Goal: Use online tool/utility: Utilize a website feature to perform a specific function

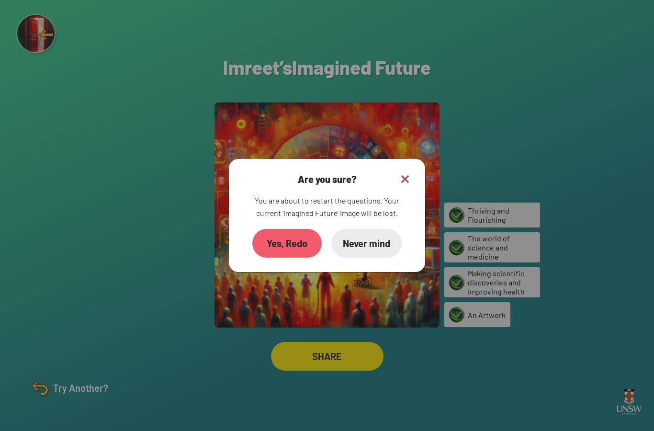
scroll to position [38, 0]
click at [299, 229] on div "Yes, Redo" at bounding box center [287, 243] width 68 height 28
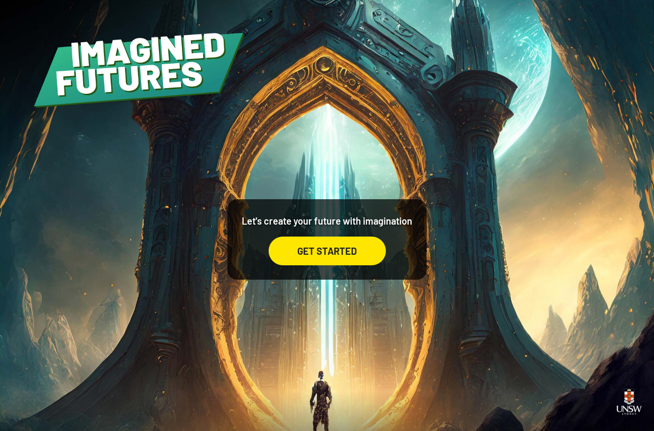
click at [347, 265] on div "GET STARTED" at bounding box center [327, 251] width 117 height 29
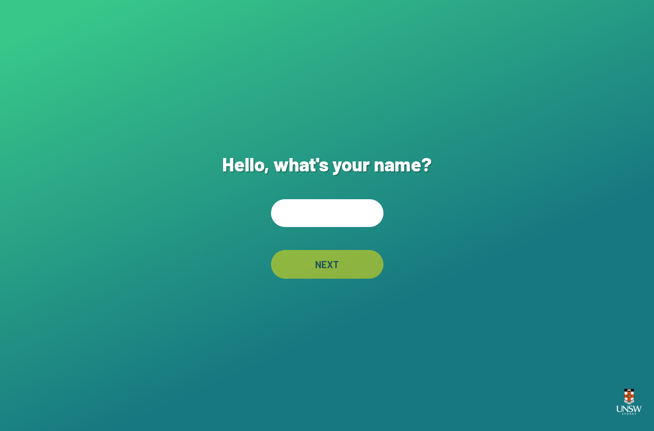
click at [339, 227] on input "text" at bounding box center [327, 213] width 113 height 28
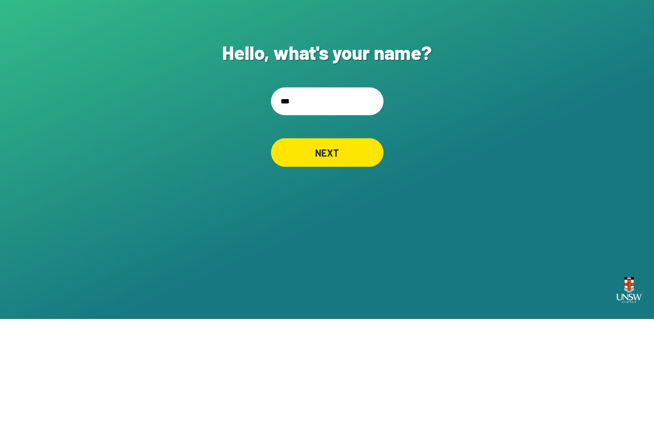
type input "****"
click at [330, 250] on div "NEXT" at bounding box center [327, 264] width 108 height 28
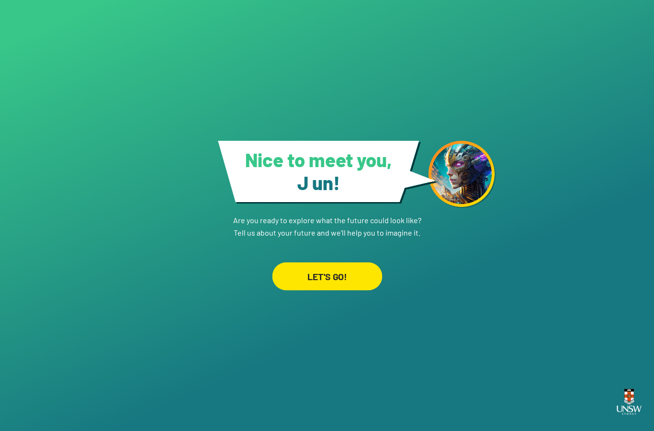
click at [311, 262] on div "LET'S GO!" at bounding box center [327, 276] width 110 height 28
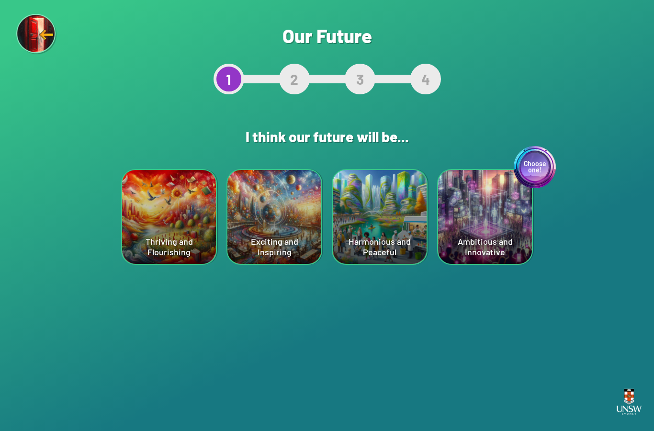
click at [380, 224] on div "Harmonious and Peaceful" at bounding box center [380, 217] width 94 height 94
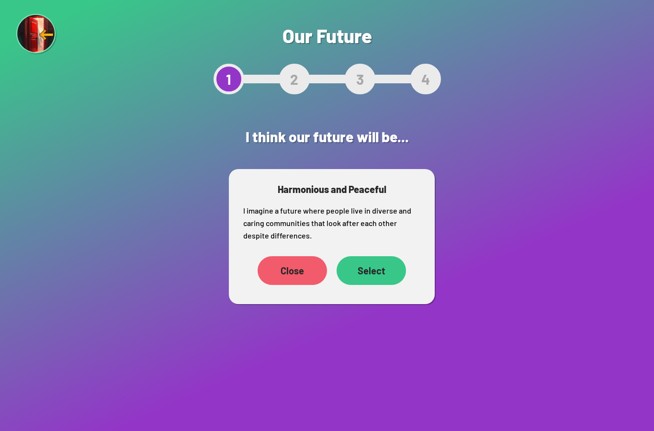
click at [376, 265] on div "Select" at bounding box center [371, 270] width 69 height 29
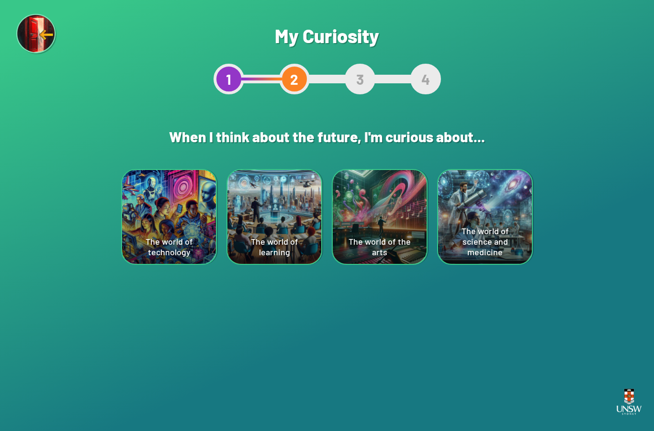
click at [477, 223] on div "The world of science and medicine" at bounding box center [485, 217] width 94 height 94
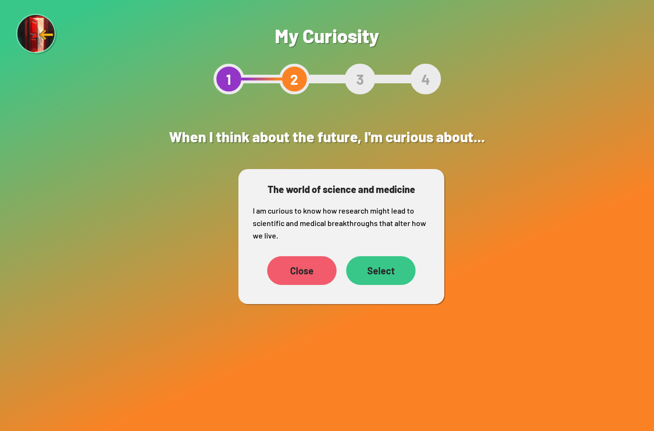
click at [376, 277] on div "Select" at bounding box center [380, 270] width 69 height 29
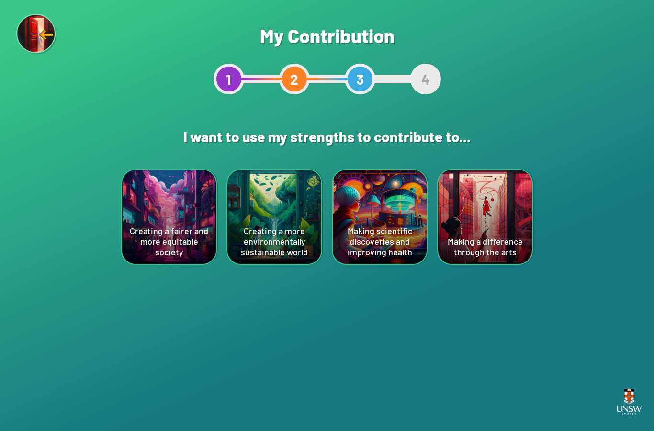
click at [379, 217] on div "Making scientific discoveries and improving health" at bounding box center [380, 217] width 94 height 94
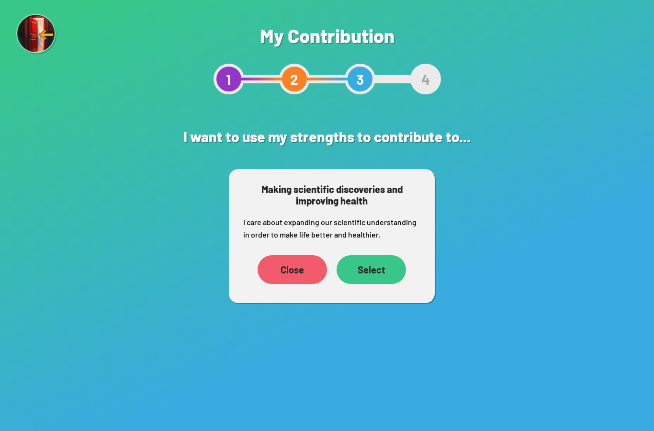
click at [365, 278] on div "Select" at bounding box center [371, 269] width 69 height 29
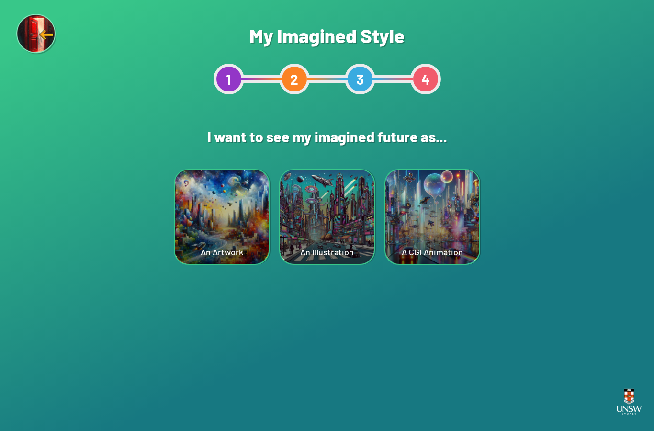
click at [210, 219] on div "An Artwork" at bounding box center [222, 217] width 94 height 94
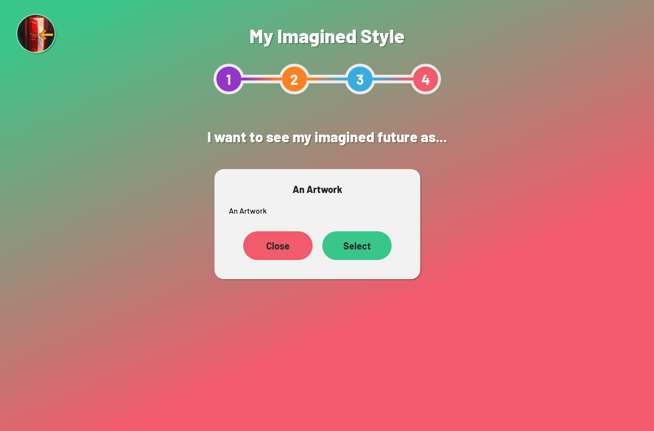
click at [346, 249] on div "Select" at bounding box center [356, 245] width 69 height 29
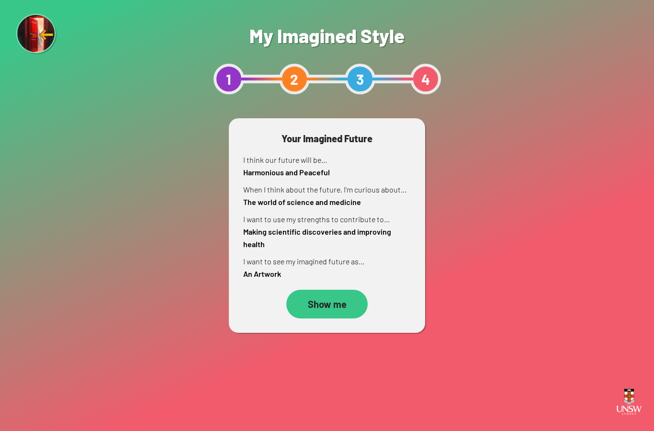
click at [328, 293] on div "Show me" at bounding box center [326, 304] width 81 height 29
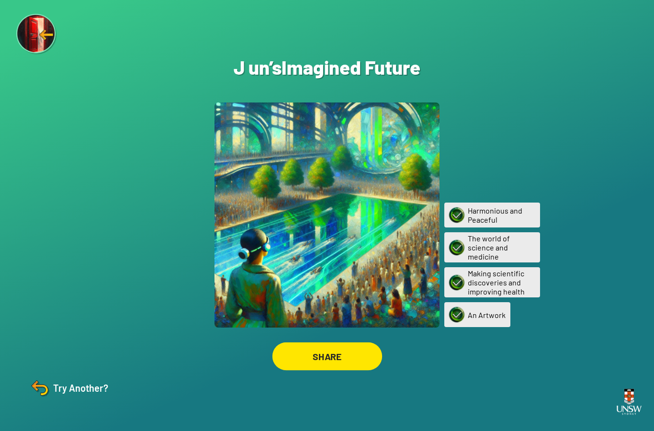
click at [323, 371] on div "SHARE" at bounding box center [327, 356] width 110 height 28
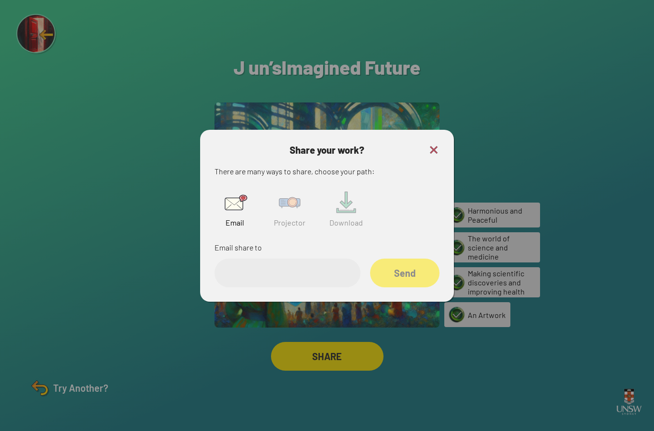
click at [294, 218] on img at bounding box center [289, 202] width 31 height 31
click at [434, 156] on img at bounding box center [433, 149] width 11 height 11
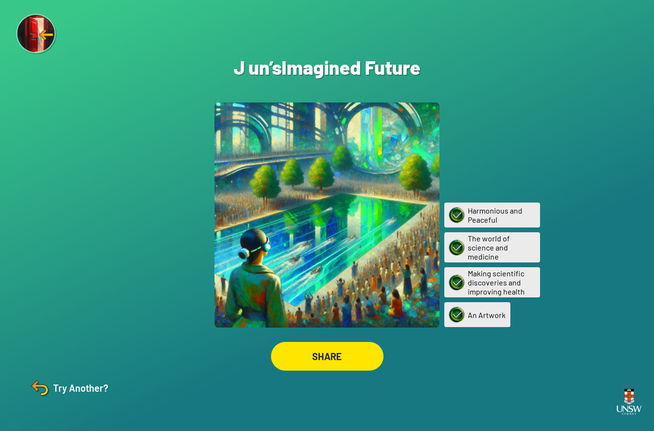
click at [45, 24] on img at bounding box center [36, 34] width 41 height 41
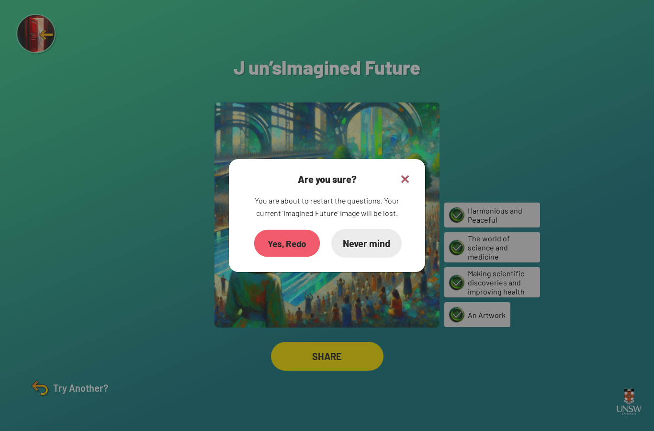
click at [297, 257] on div "Yes, Redo" at bounding box center [287, 243] width 66 height 27
